Goal: Information Seeking & Learning: Learn about a topic

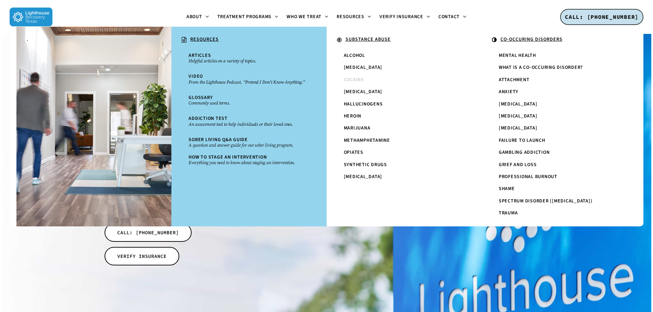
click at [352, 79] on span "Cocaine" at bounding box center [354, 79] width 20 height 7
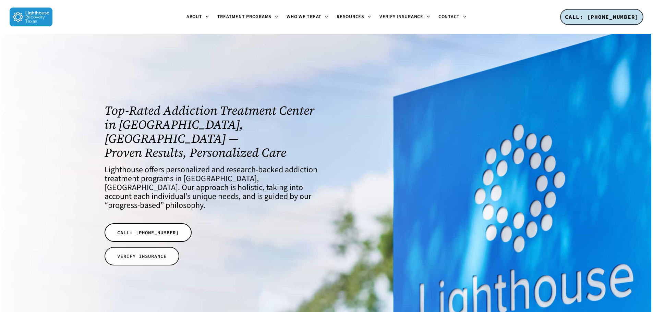
click at [131, 253] on span "VERIFY INSURANCE" at bounding box center [141, 256] width 49 height 7
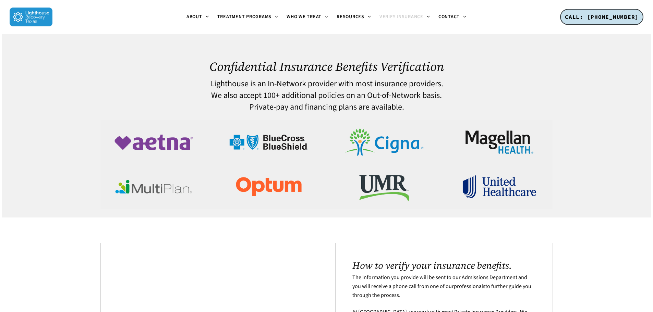
click at [501, 188] on img at bounding box center [499, 187] width 89 height 45
